Goal: Task Accomplishment & Management: Manage account settings

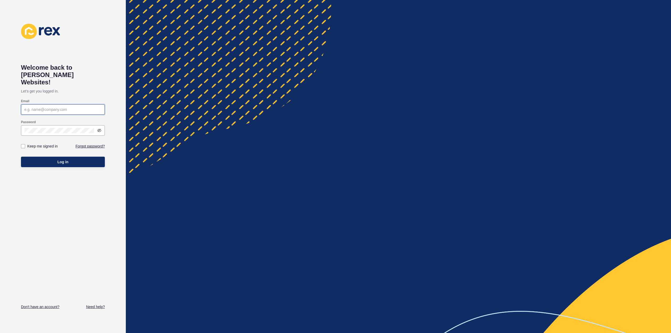
type input "[PERSON_NAME][EMAIL_ADDRESS][DOMAIN_NAME]"
click at [60, 159] on span "Log in" at bounding box center [62, 161] width 11 height 5
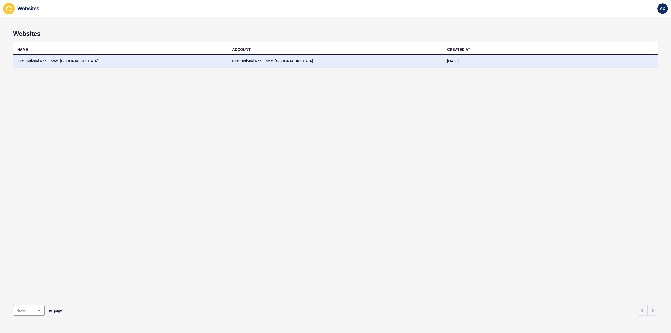
click at [52, 59] on td "First National Real Estate [GEOGRAPHIC_DATA]" at bounding box center [120, 61] width 215 height 13
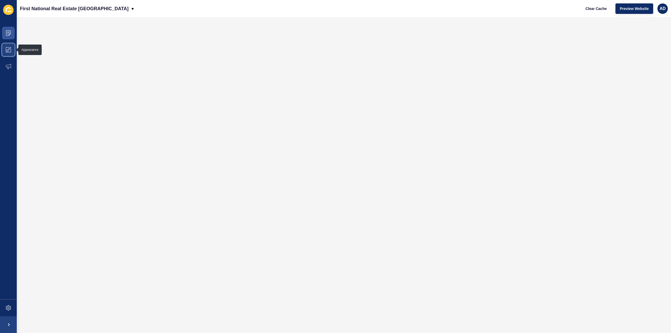
click at [12, 50] on span at bounding box center [8, 49] width 17 height 17
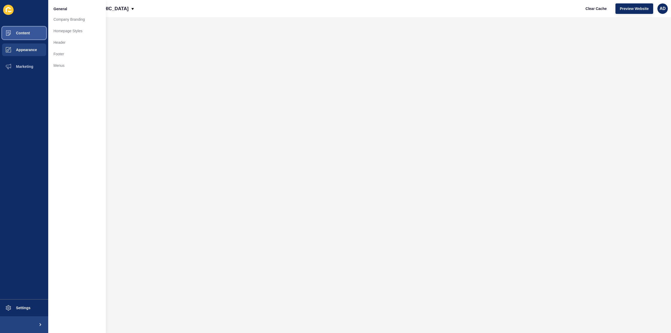
click at [13, 30] on span at bounding box center [8, 33] width 17 height 17
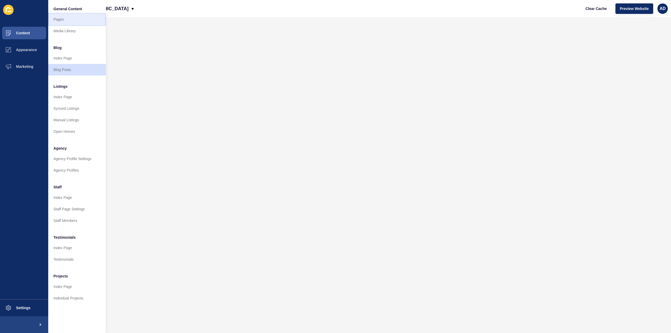
click at [63, 19] on link "Pages" at bounding box center [77, 20] width 58 height 12
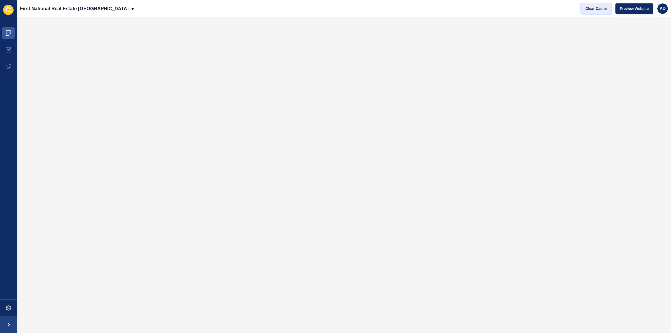
click at [598, 8] on span "Clear Cache" at bounding box center [595, 8] width 21 height 5
click at [632, 5] on button "Preview Website" at bounding box center [634, 8] width 38 height 10
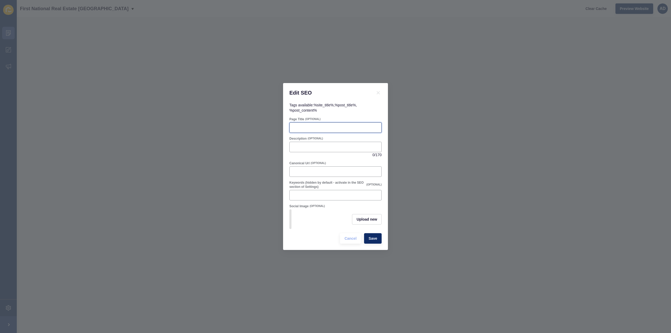
click at [314, 126] on input "Page Title" at bounding box center [335, 127] width 85 height 5
click at [381, 91] on icon at bounding box center [378, 93] width 6 height 6
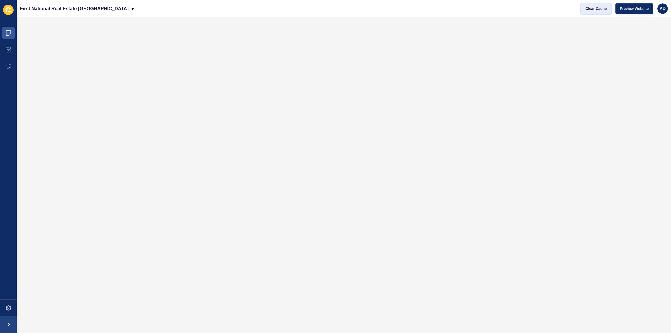
click at [590, 11] on span "Clear Cache" at bounding box center [595, 8] width 21 height 5
click at [637, 9] on span "Preview Website" at bounding box center [634, 8] width 29 height 5
click at [595, 8] on span "Clear Cache" at bounding box center [595, 8] width 21 height 5
click at [635, 9] on span "Preview Website" at bounding box center [634, 8] width 29 height 5
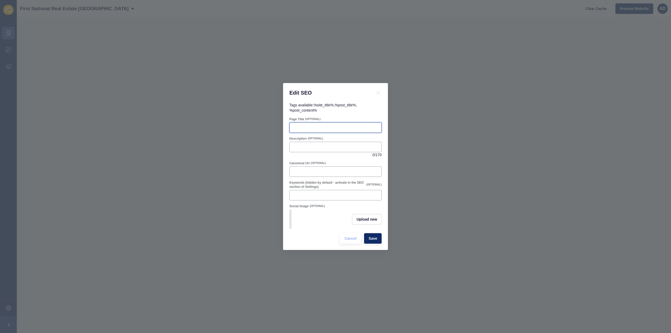
click at [310, 127] on input "Page Title" at bounding box center [335, 127] width 85 height 5
paste input "Why Choose First National Bundaberg for Property Management?"
type input "Why Choose First National Bundaberg for Property Management?"
click at [319, 147] on input "Description" at bounding box center [335, 146] width 85 height 5
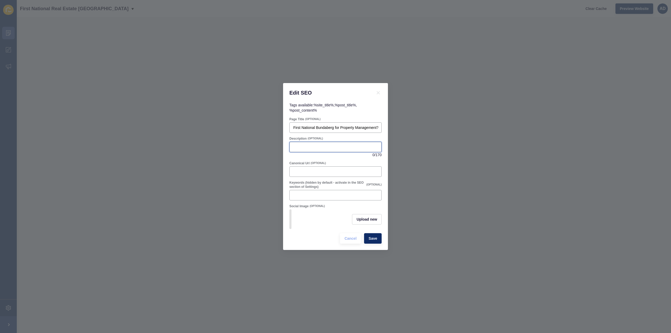
scroll to position [0, 0]
paste input "Discover why First National Bundaberg is the trusted choice for property manage…"
type input "Discover why First National Bundaberg is the trusted choice for property manage…"
click at [336, 154] on div "Discover why First National Bundaberg is the trusted choice for property manage…" at bounding box center [335, 150] width 92 height 16
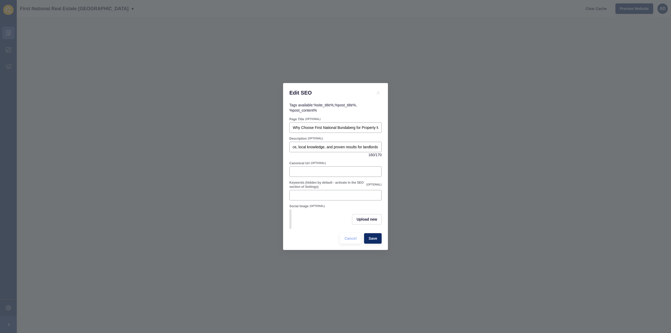
scroll to position [0, 0]
click at [376, 240] on span "Save" at bounding box center [372, 238] width 9 height 5
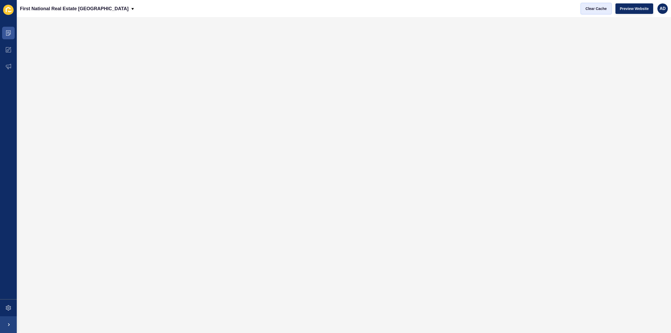
click at [594, 8] on span "Clear Cache" at bounding box center [595, 8] width 21 height 5
click at [630, 9] on span "Preview Website" at bounding box center [634, 8] width 29 height 5
click at [8, 31] on icon at bounding box center [8, 32] width 5 height 5
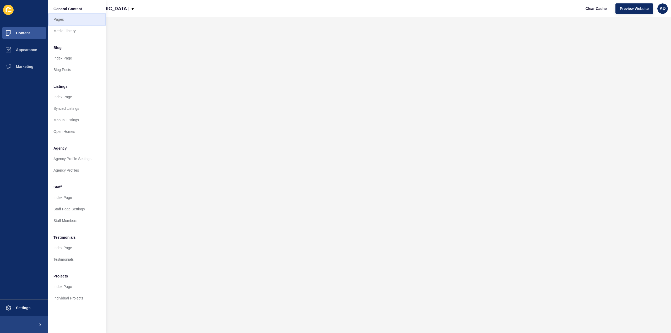
click at [56, 18] on link "Pages" at bounding box center [77, 20] width 58 height 12
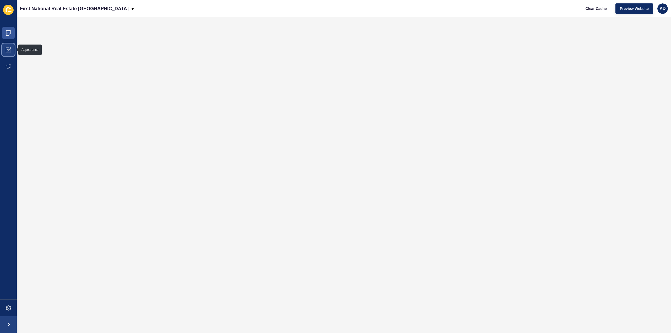
click at [8, 50] on icon at bounding box center [8, 50] width 2 height 2
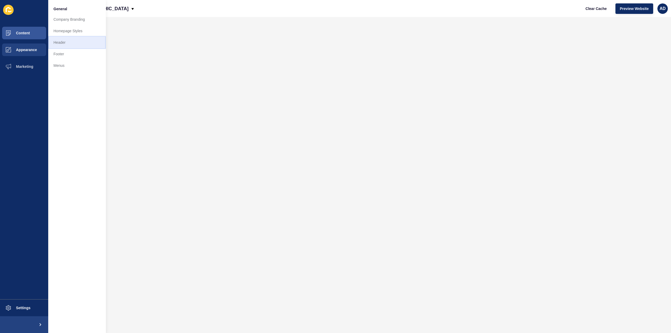
click at [63, 42] on link "Header" at bounding box center [77, 43] width 58 height 12
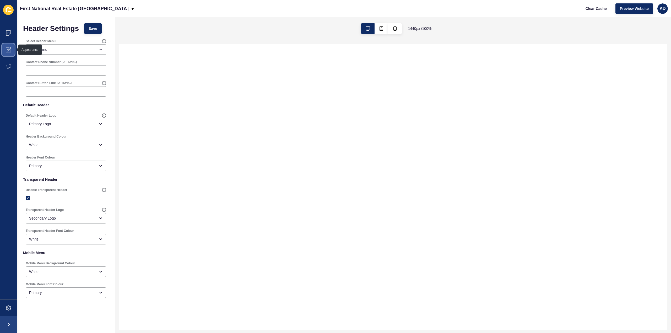
click at [10, 47] on span at bounding box center [8, 49] width 17 height 17
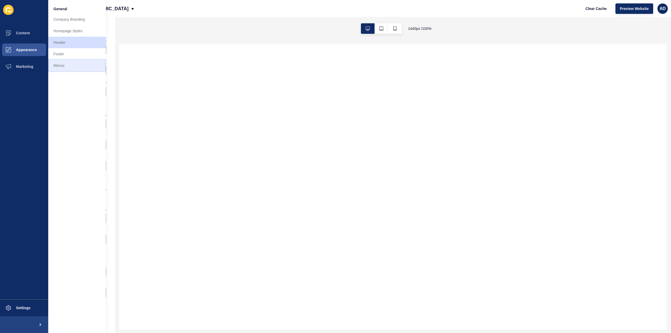
click at [57, 63] on link "Menus" at bounding box center [77, 66] width 58 height 12
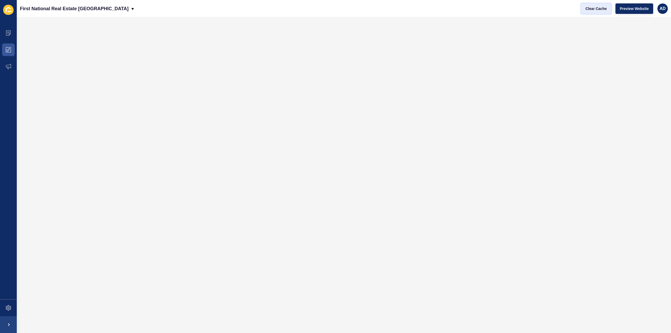
click at [589, 7] on span "Clear Cache" at bounding box center [595, 8] width 21 height 5
click at [627, 8] on span "Preview Website" at bounding box center [634, 8] width 29 height 5
